Goal: Information Seeking & Learning: Learn about a topic

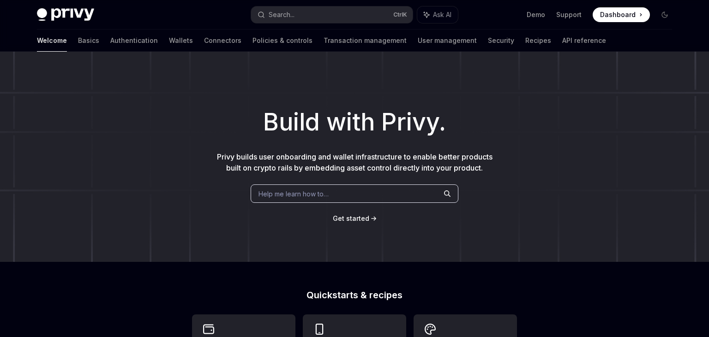
click at [556, 213] on div "Build with Privy. Privy builds user onboarding and wallet infrastructure to ena…" at bounding box center [354, 157] width 709 height 210
click at [110, 45] on link "Authentication" at bounding box center [134, 41] width 48 height 22
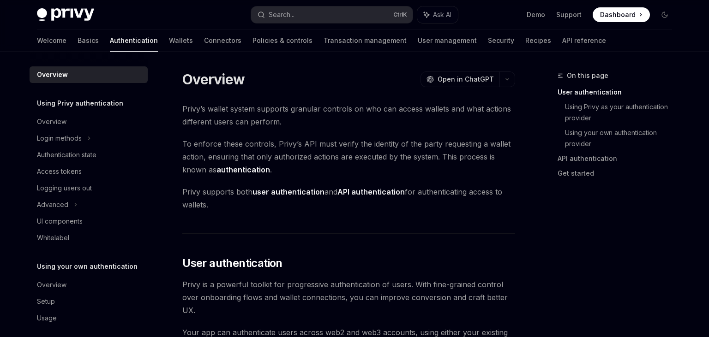
click at [60, 42] on div "Welcome Basics Authentication Wallets Connectors Policies & controls Transactio…" at bounding box center [321, 41] width 569 height 22
click at [78, 42] on link "Basics" at bounding box center [88, 41] width 21 height 22
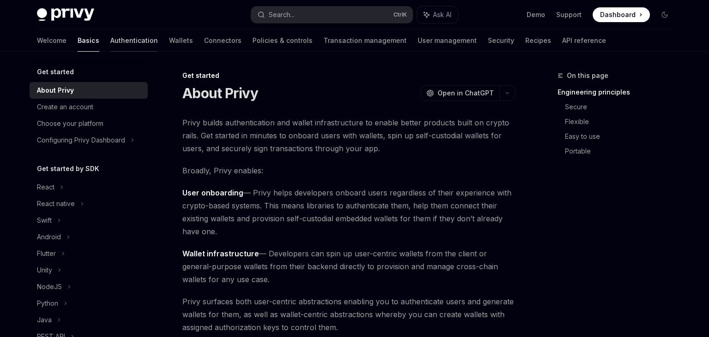
click at [110, 41] on link "Authentication" at bounding box center [134, 41] width 48 height 22
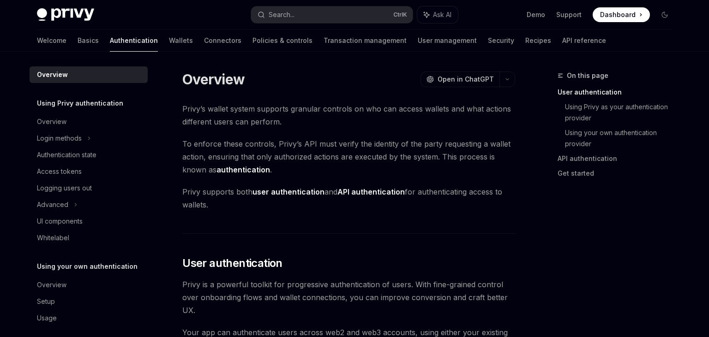
click at [618, 15] on span "Dashboard" at bounding box center [618, 14] width 36 height 9
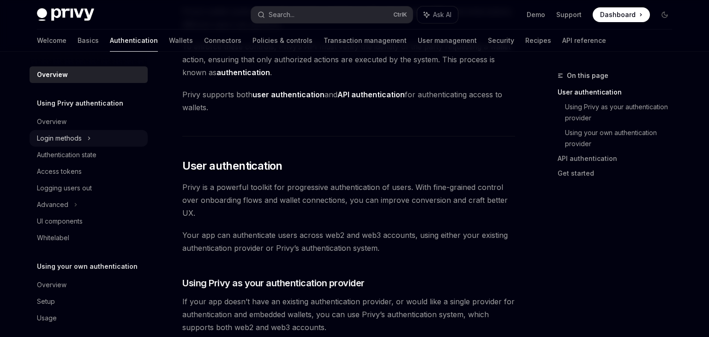
click at [69, 144] on div "Login methods" at bounding box center [59, 138] width 45 height 11
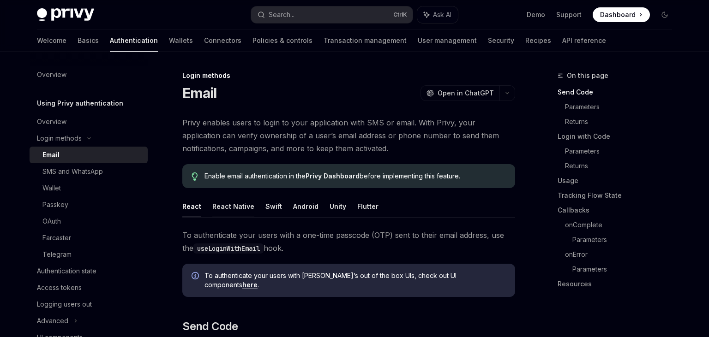
click at [239, 208] on button "React Native" at bounding box center [233, 207] width 42 height 22
type textarea "*"
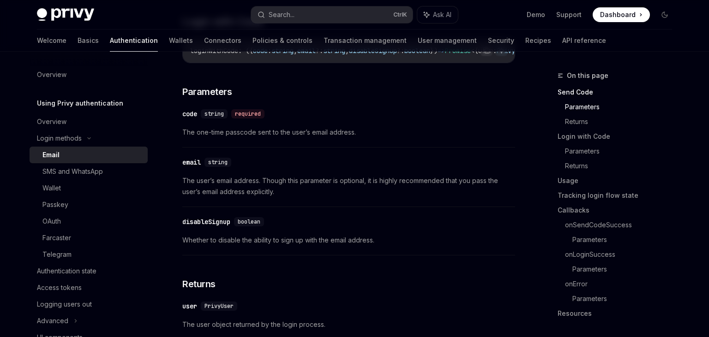
scroll to position [585, 0]
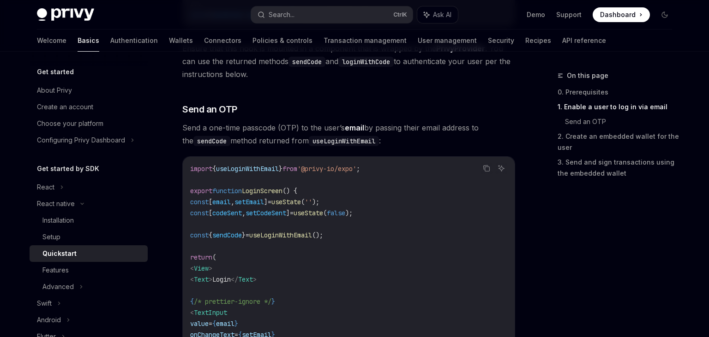
scroll to position [585, 0]
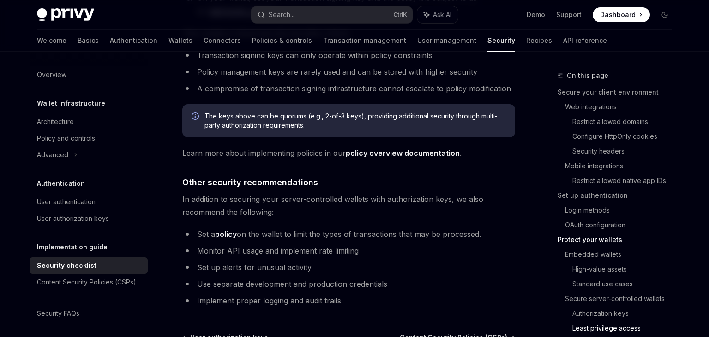
scroll to position [2144, 0]
